Goal: Find contact information: Find contact information

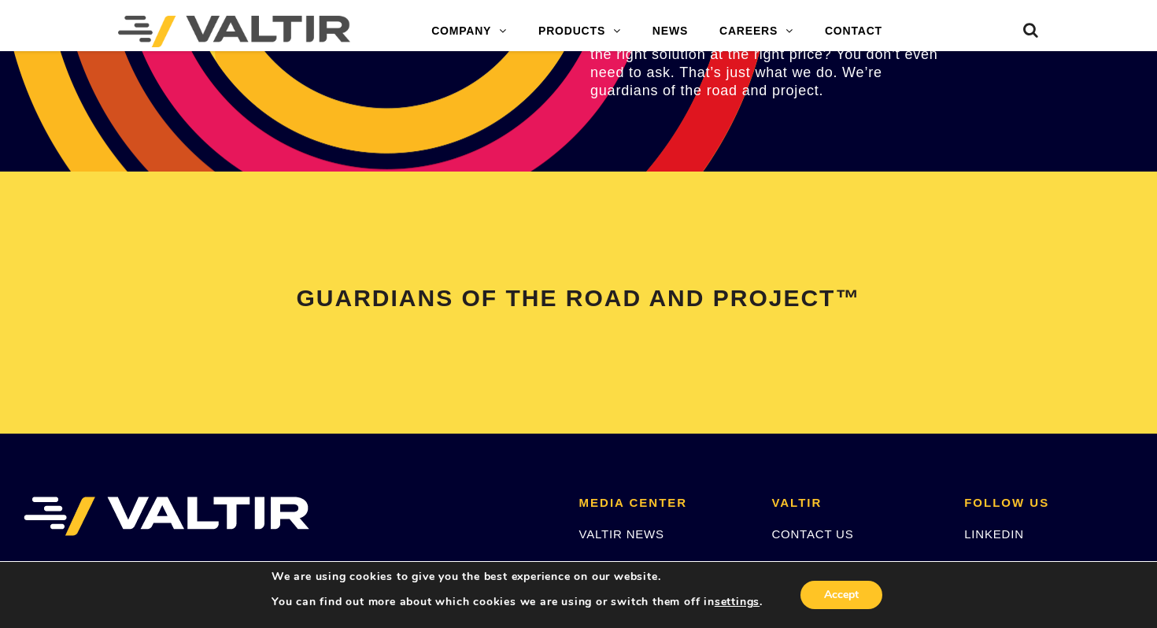
scroll to position [3343, 0]
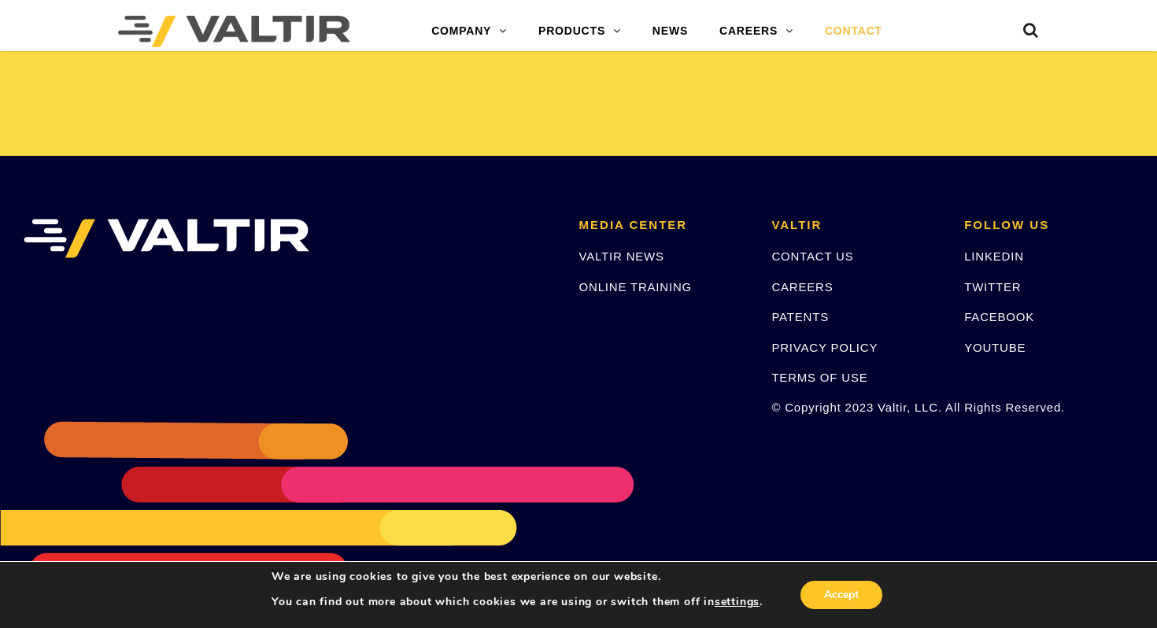
click at [855, 20] on link "CONTACT" at bounding box center [853, 31] width 89 height 31
